Goal: Book appointment/travel/reservation

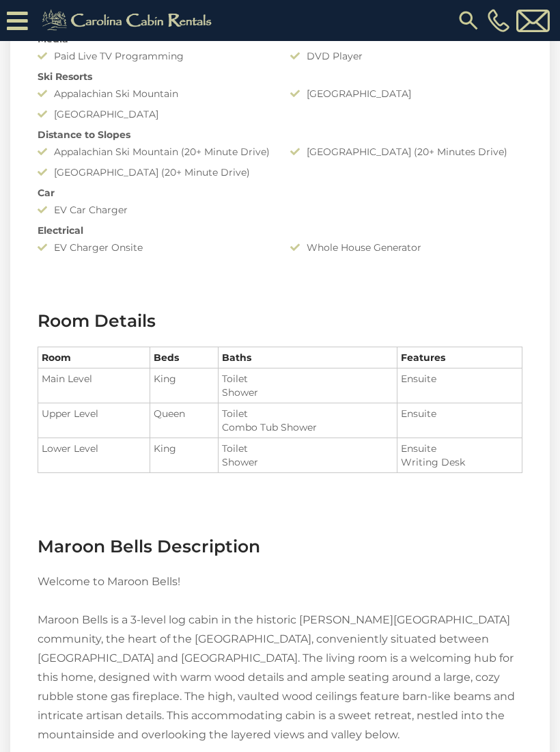
scroll to position [1498, 0]
click at [18, 18] on icon at bounding box center [17, 21] width 21 height 24
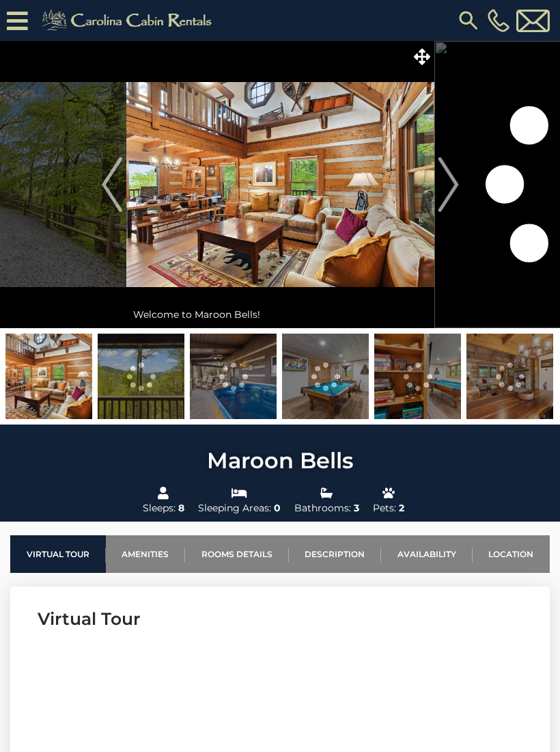
click at [26, 14] on icon at bounding box center [17, 21] width 21 height 24
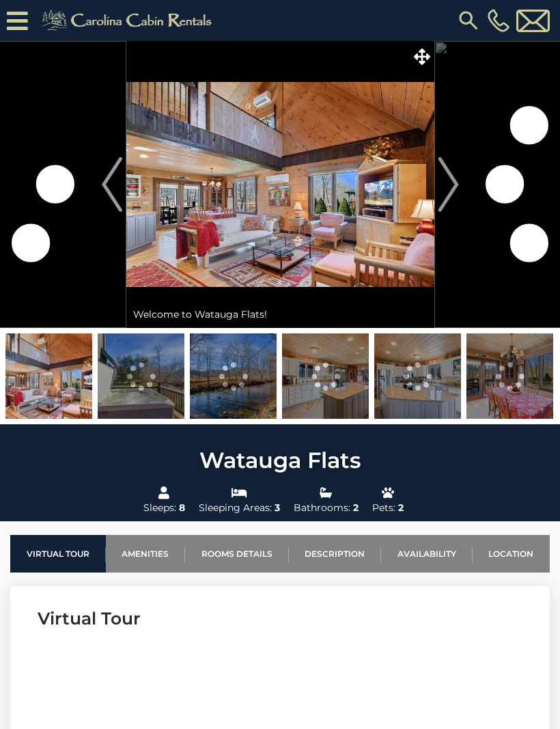
click at [456, 191] on img "Next" at bounding box center [448, 184] width 21 height 55
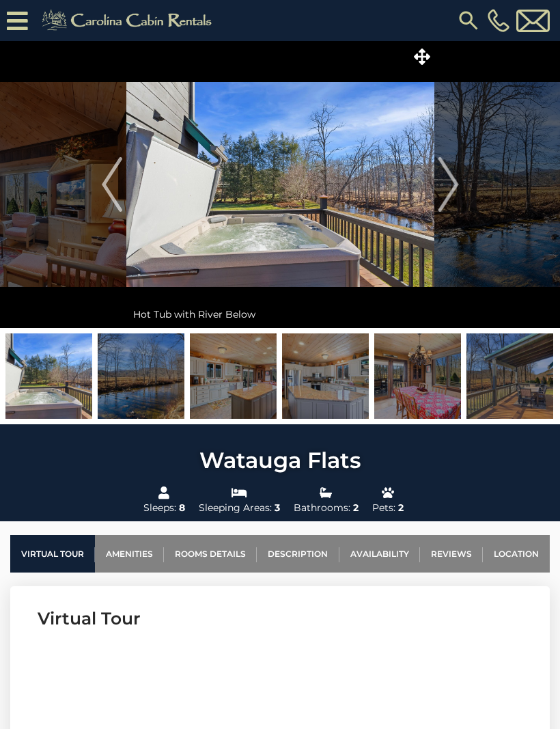
click at [450, 194] on img "Next" at bounding box center [448, 184] width 21 height 55
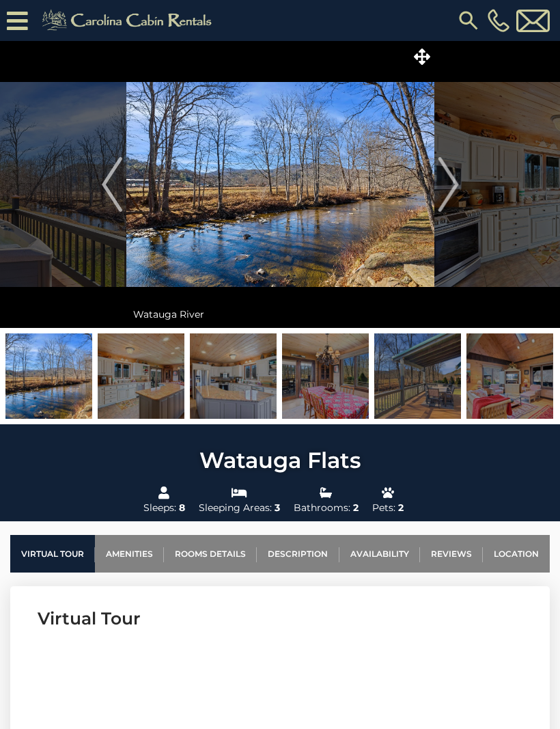
click at [457, 191] on img "Next" at bounding box center [448, 184] width 21 height 55
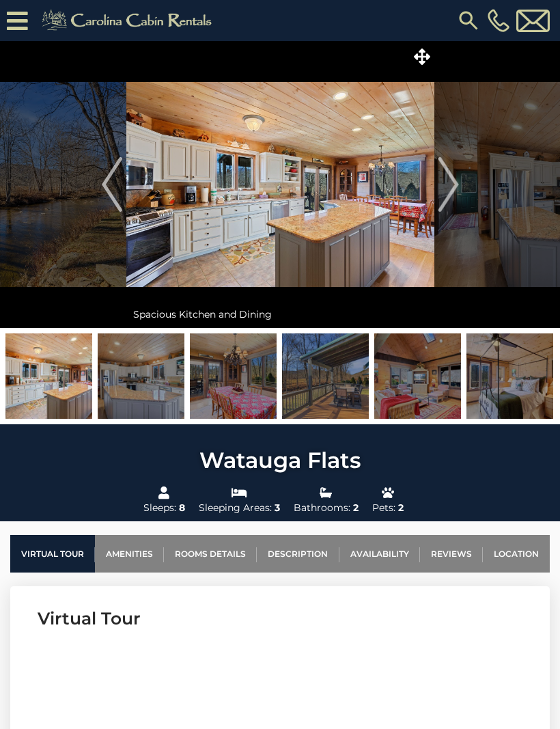
click at [459, 187] on button "Next" at bounding box center [449, 184] width 28 height 287
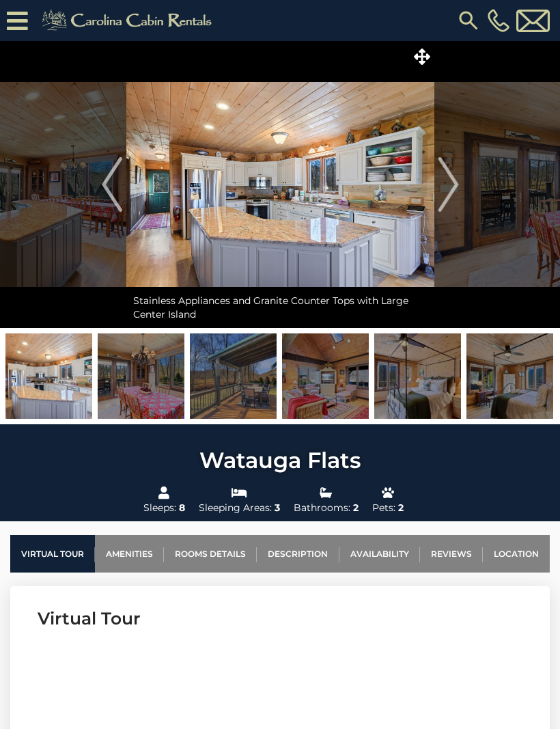
click at [457, 187] on img "Next" at bounding box center [448, 184] width 21 height 55
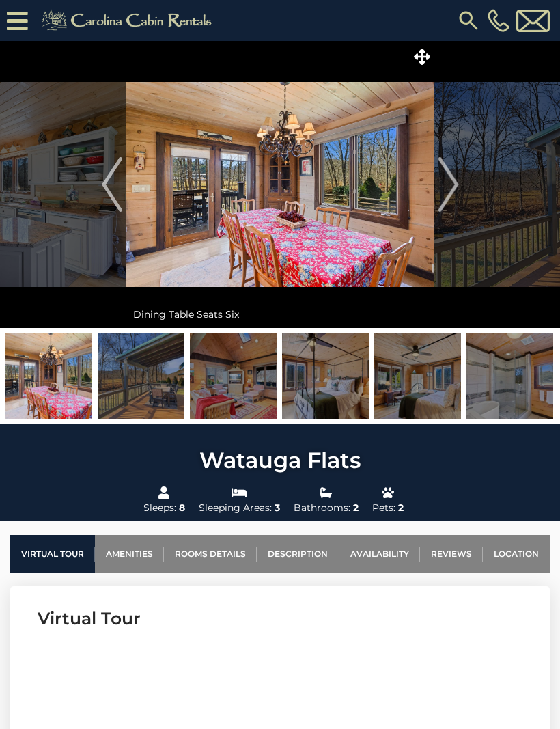
click at [459, 187] on img "Next" at bounding box center [448, 184] width 21 height 55
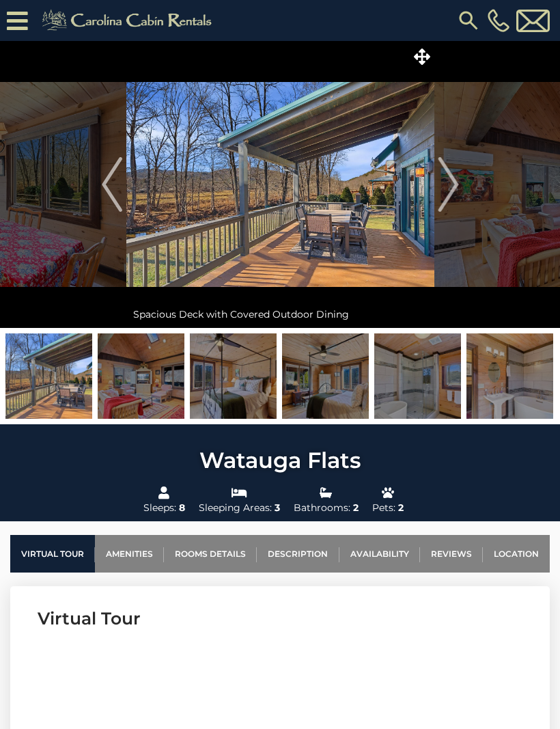
click at [461, 185] on button "Next" at bounding box center [449, 184] width 28 height 287
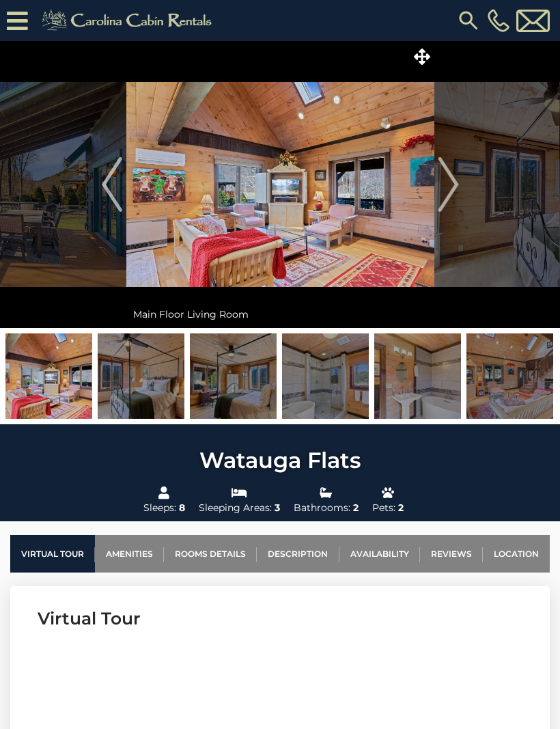
click at [459, 185] on img "Next" at bounding box center [448, 184] width 21 height 55
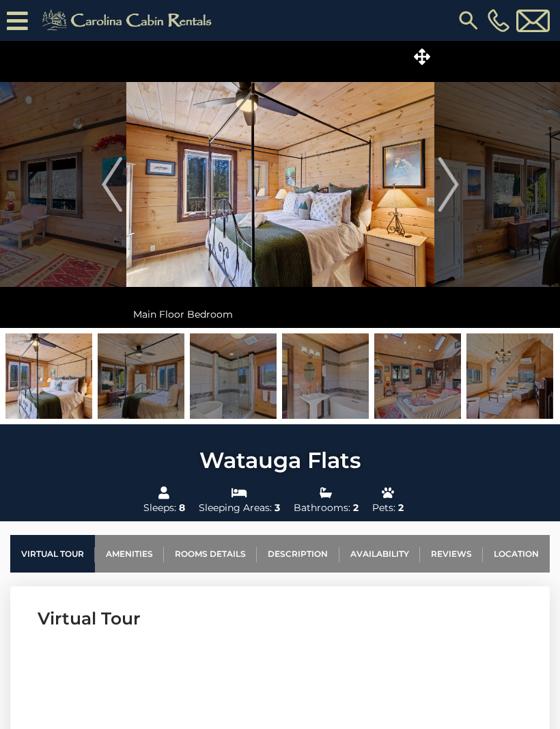
click at [459, 189] on img "Next" at bounding box center [448, 184] width 21 height 55
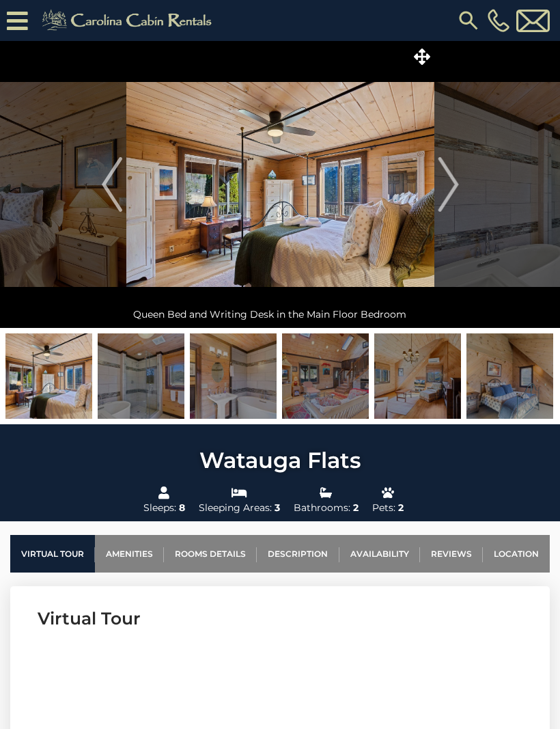
click at [103, 187] on img "Previous" at bounding box center [112, 184] width 21 height 55
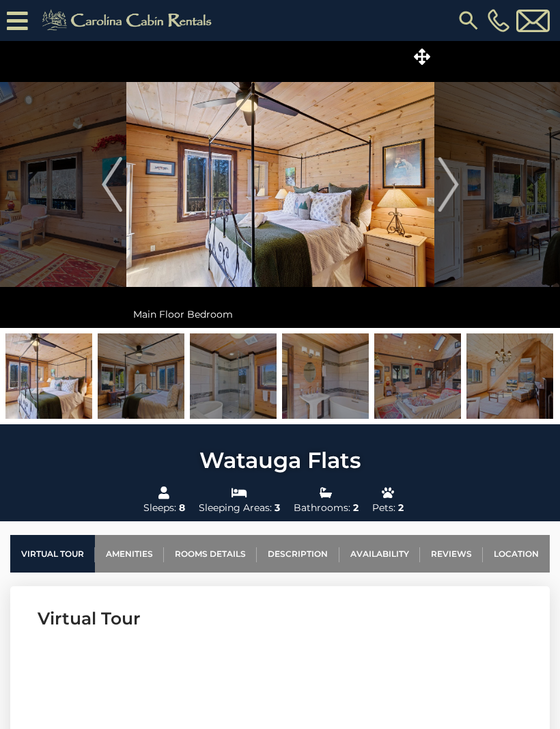
click at [114, 190] on img "Previous" at bounding box center [112, 184] width 21 height 55
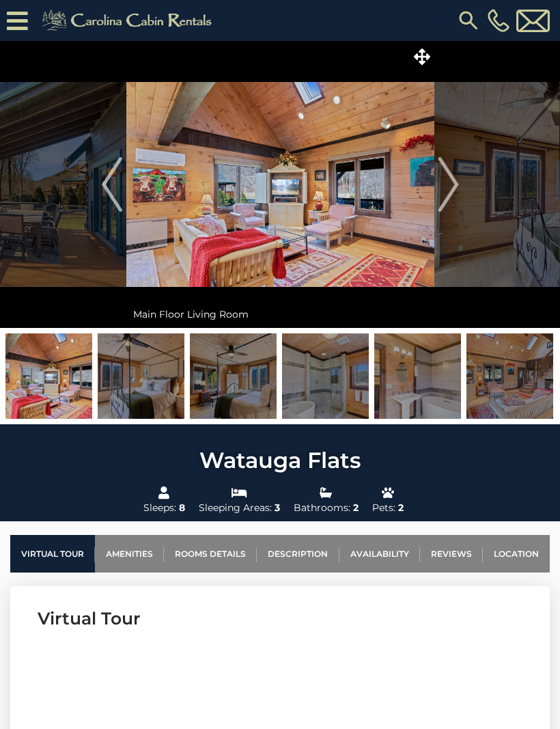
click at [103, 192] on img "Previous" at bounding box center [112, 184] width 21 height 55
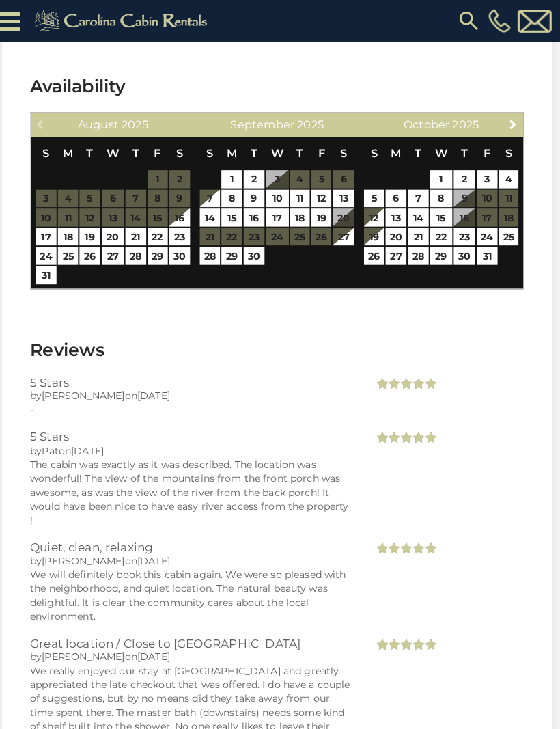
scroll to position [2883, 0]
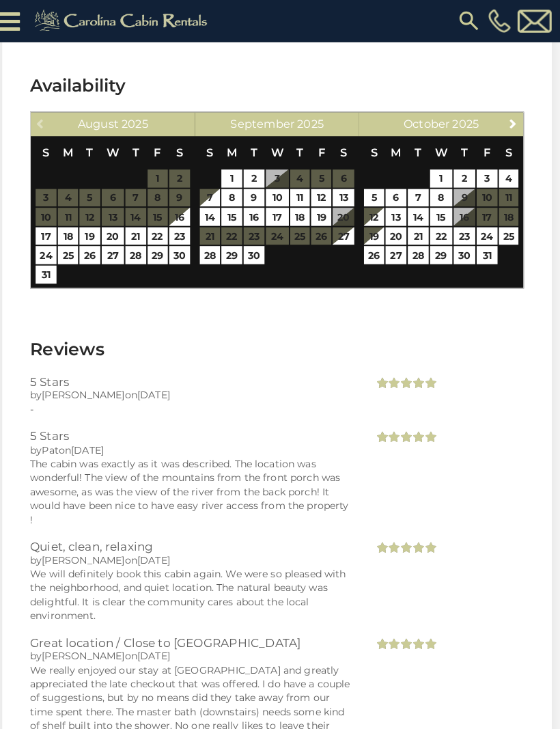
click at [506, 113] on link "Next" at bounding box center [512, 121] width 17 height 17
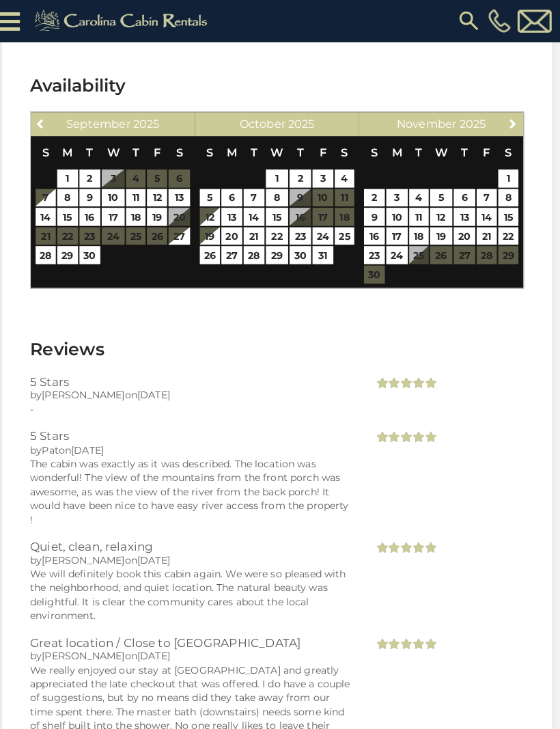
click at [506, 116] on span "Next" at bounding box center [511, 121] width 11 height 11
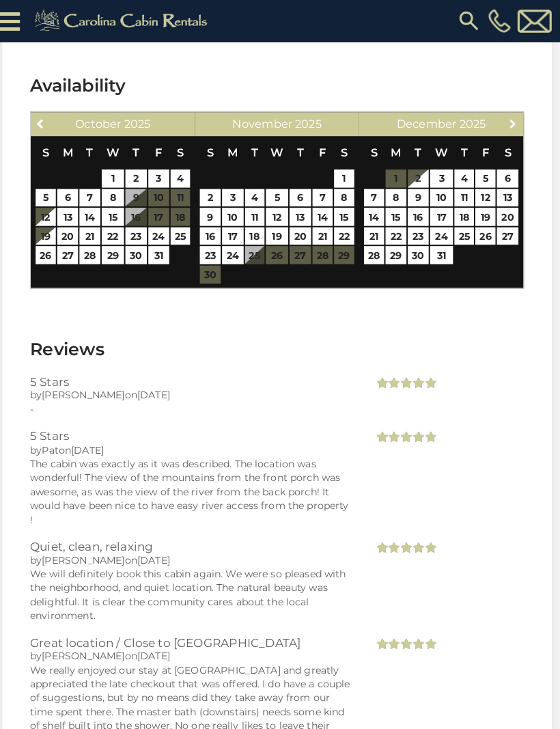
click at [511, 113] on link "Next" at bounding box center [512, 121] width 17 height 17
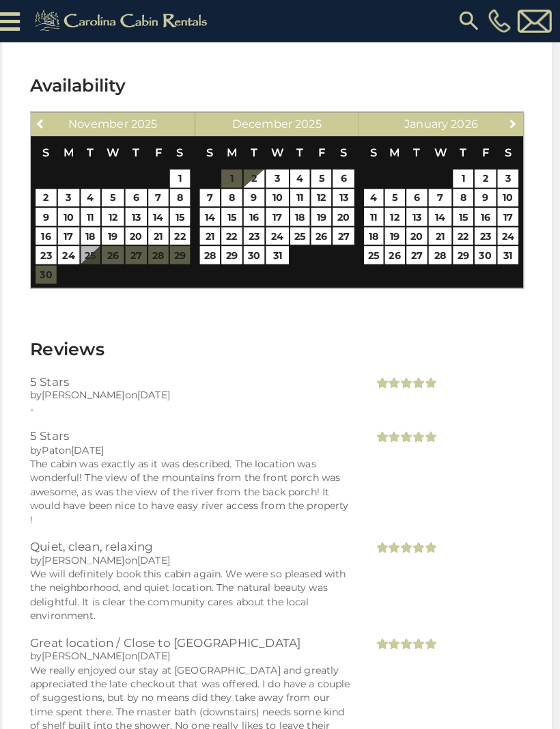
click at [512, 113] on link "Next" at bounding box center [512, 121] width 17 height 17
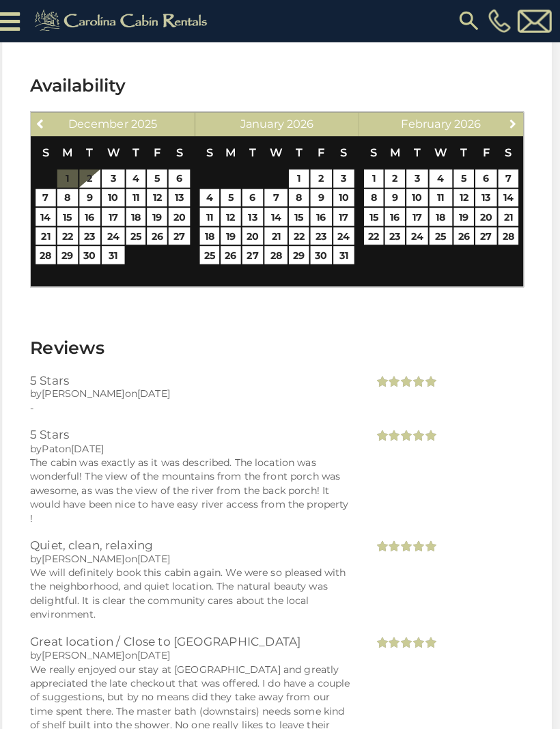
click at [511, 113] on link "Next" at bounding box center [512, 121] width 17 height 17
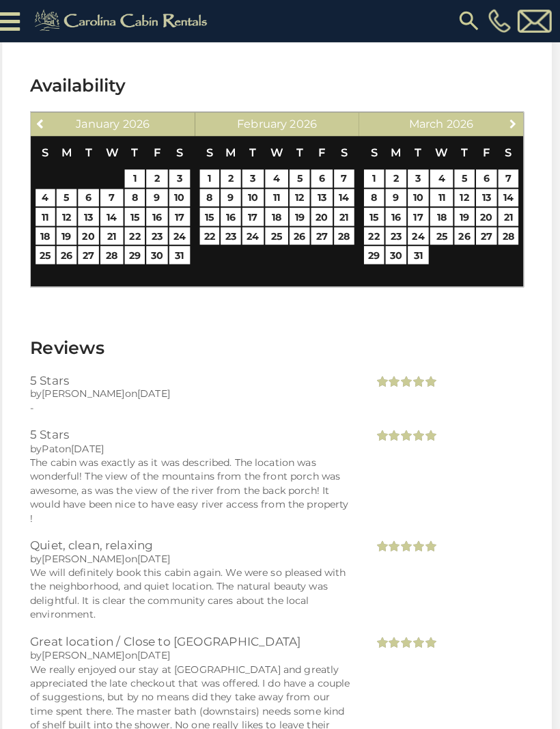
click at [506, 116] on span "Next" at bounding box center [511, 121] width 11 height 11
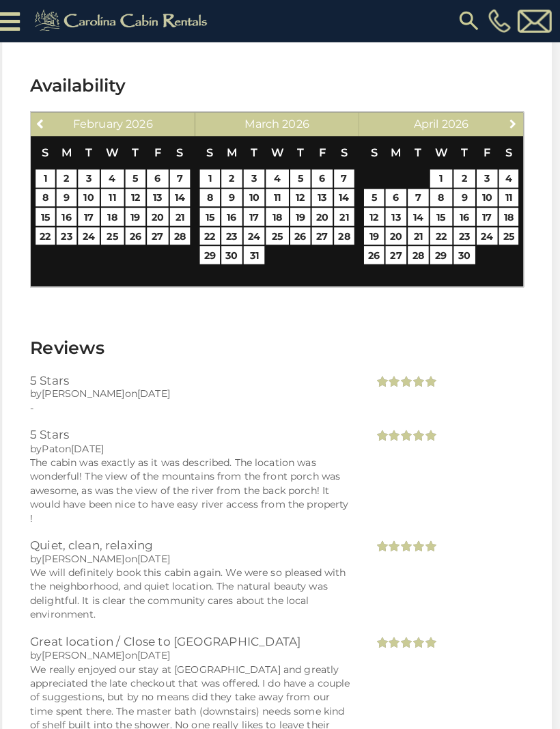
click at [511, 113] on link "Next" at bounding box center [512, 121] width 17 height 17
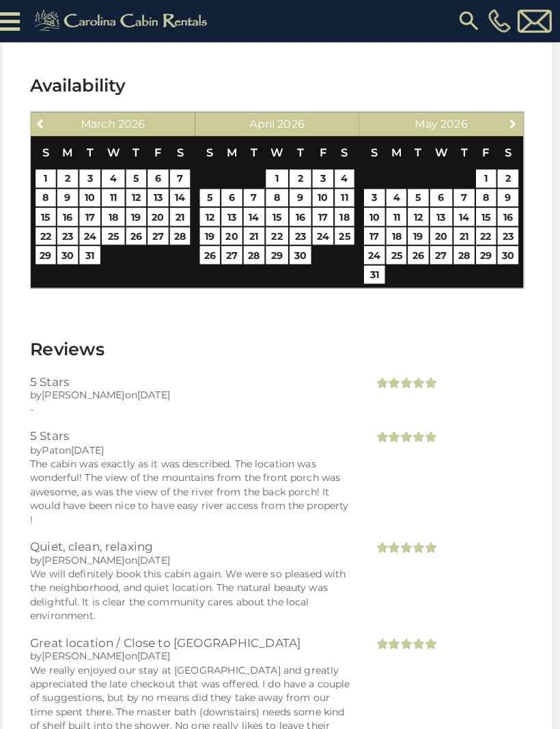
click at [509, 116] on span "Next" at bounding box center [511, 121] width 11 height 11
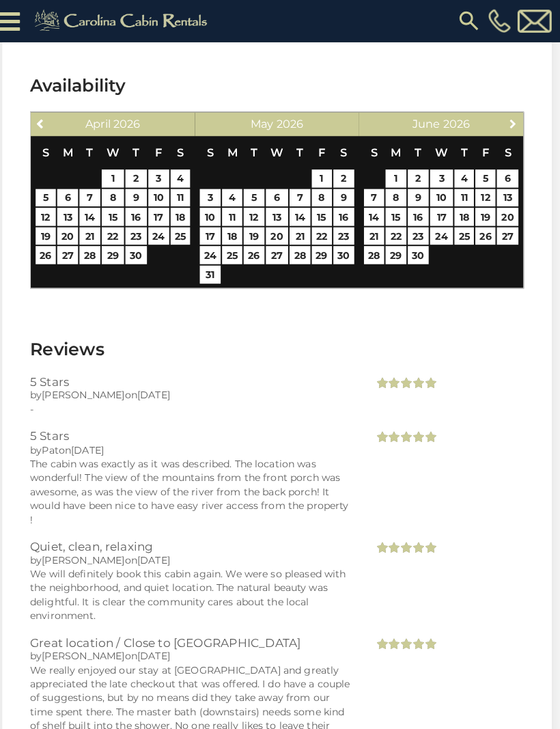
click at [506, 116] on span "Next" at bounding box center [511, 121] width 11 height 11
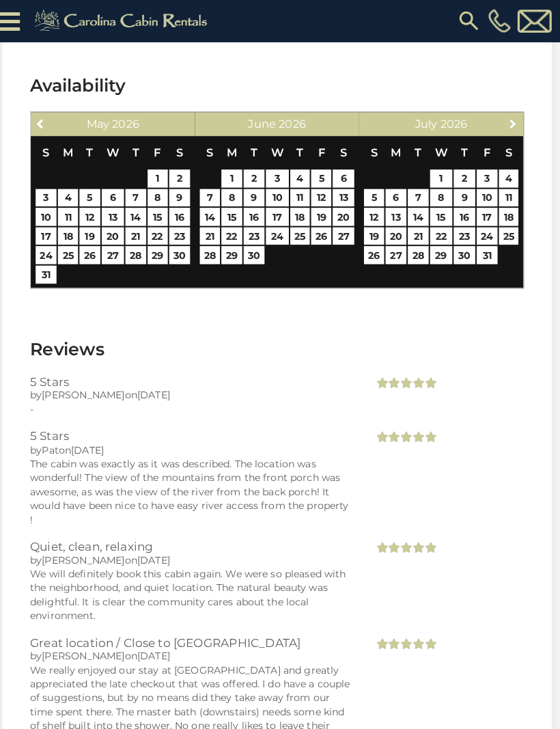
click at [508, 116] on span "Next" at bounding box center [511, 121] width 11 height 11
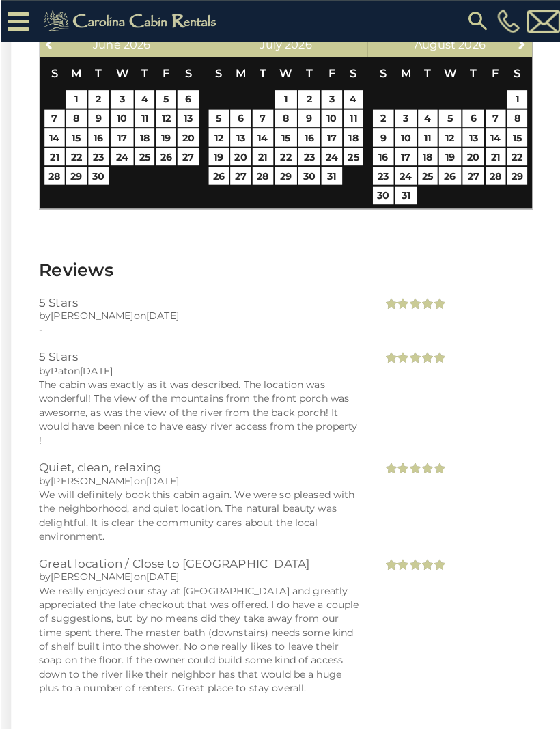
scroll to position [2973, 0]
